Goal: Task Accomplishment & Management: Manage account settings

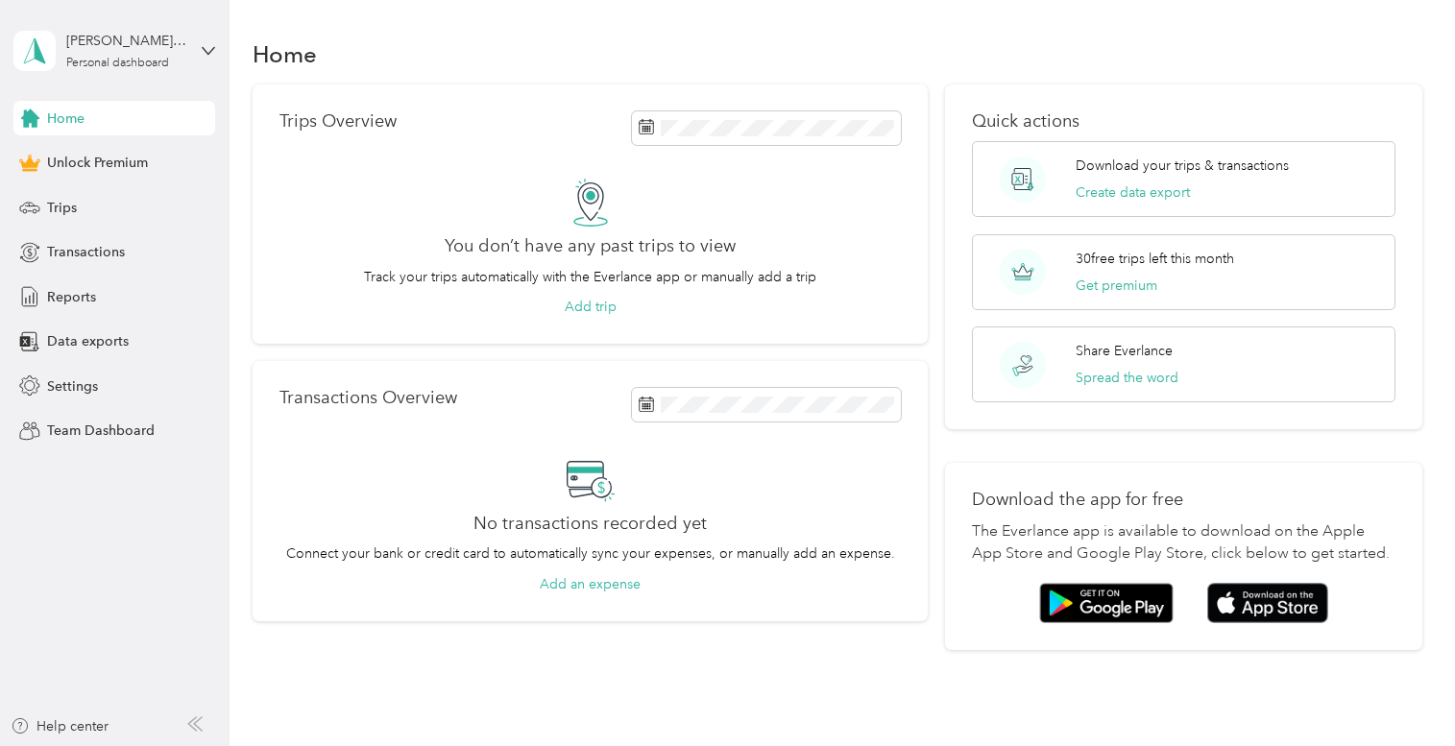
click at [208, 42] on div "[PERSON_NAME][EMAIL_ADDRESS][DOMAIN_NAME] Personal dashboard" at bounding box center [114, 50] width 202 height 67
click at [71, 157] on div "Log out" at bounding box center [68, 158] width 74 height 20
